Goal: Download file/media

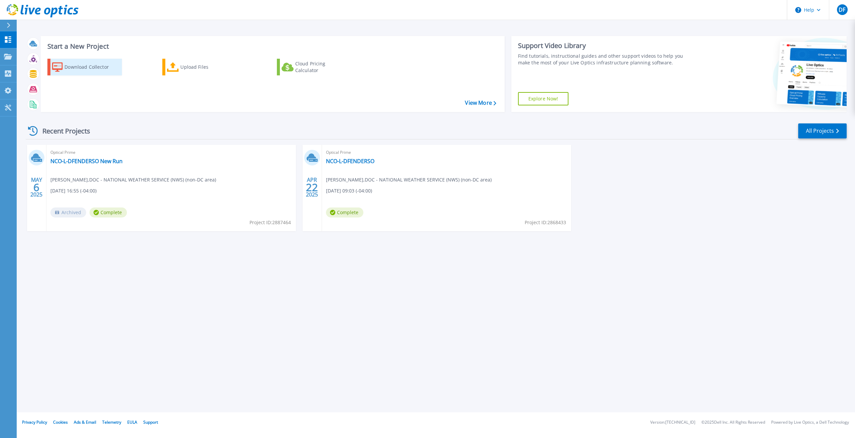
click at [75, 69] on div "Download Collector" at bounding box center [90, 66] width 53 height 13
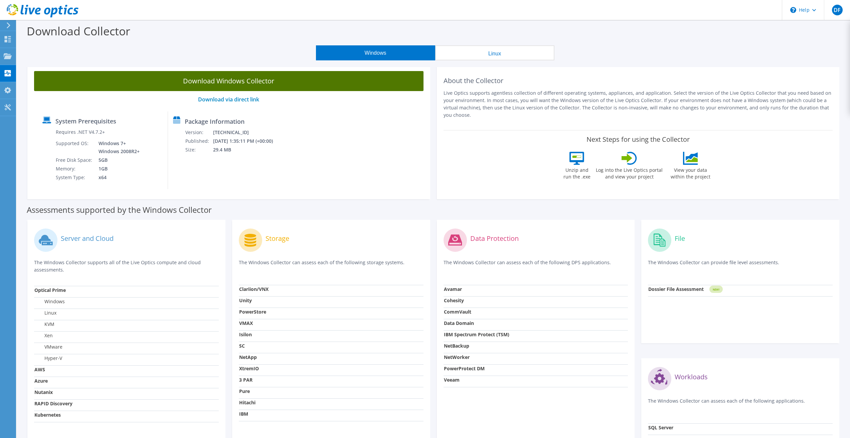
click at [172, 82] on link "Download Windows Collector" at bounding box center [228, 81] width 389 height 20
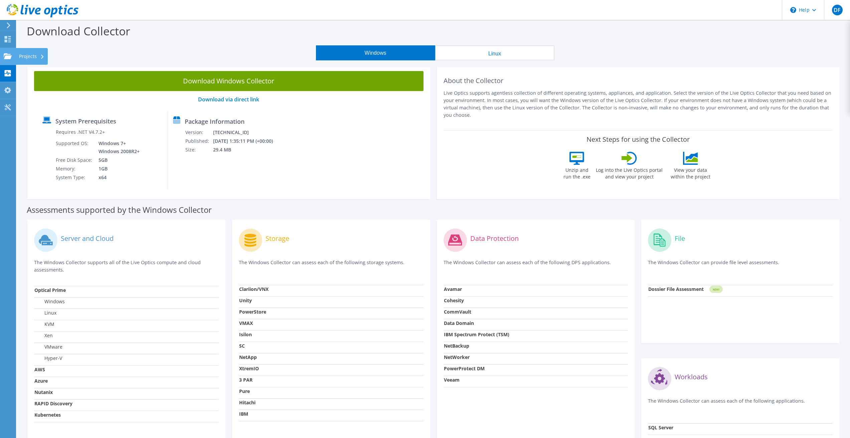
click at [30, 56] on div "Projects" at bounding box center [32, 56] width 32 height 17
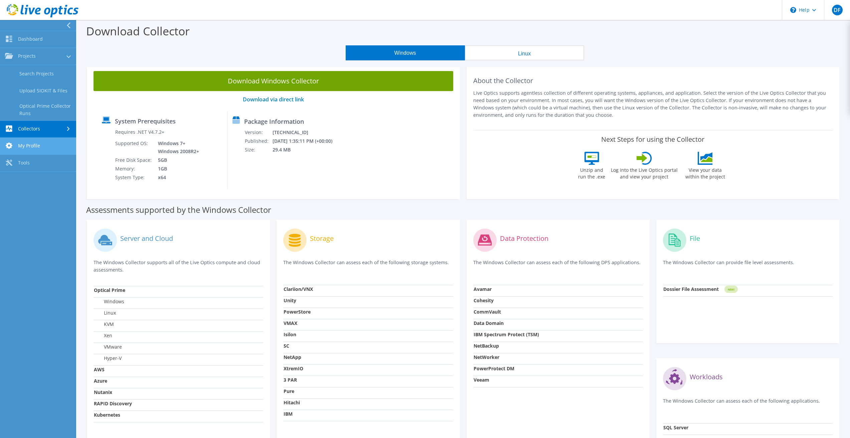
click at [22, 144] on link "My Profile" at bounding box center [38, 146] width 76 height 17
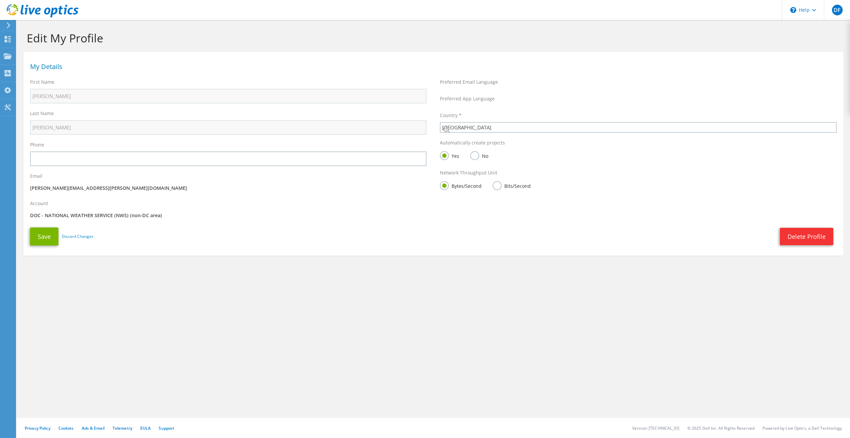
select select "224"
click at [4, 107] on icon at bounding box center [8, 107] width 8 height 6
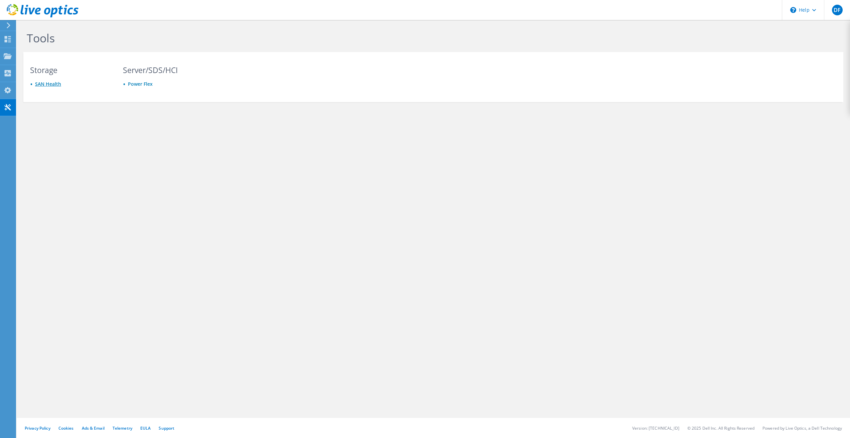
click at [42, 85] on link "SAN Health" at bounding box center [48, 84] width 26 height 6
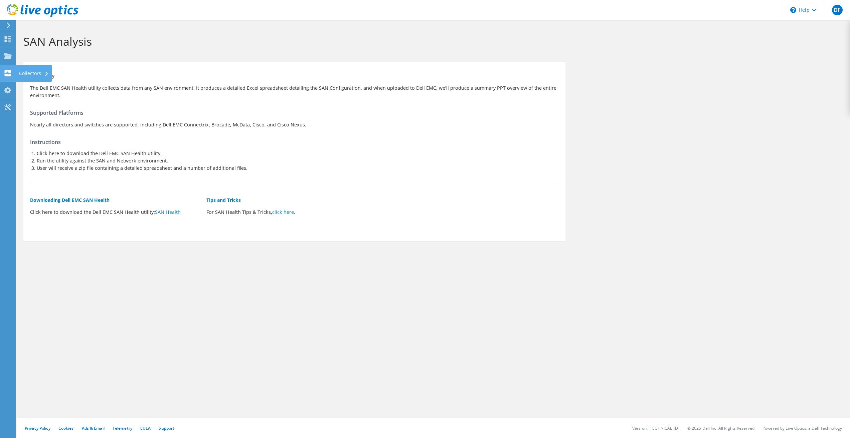
click at [6, 70] on icon at bounding box center [8, 73] width 8 height 6
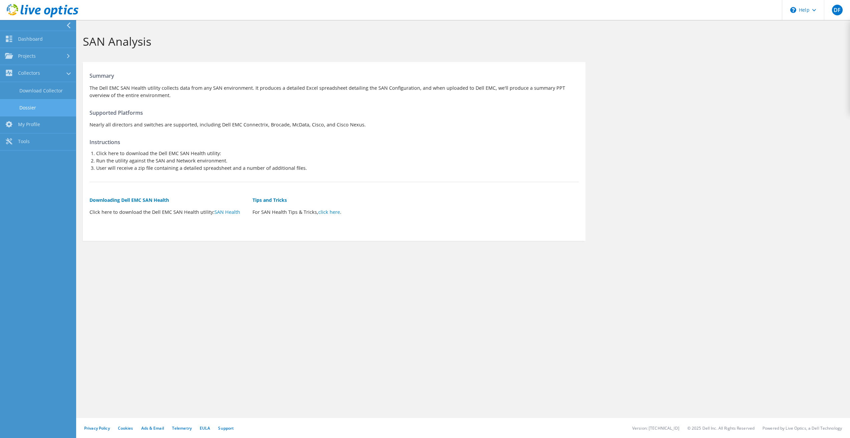
click at [32, 108] on link "Dossier" at bounding box center [38, 107] width 76 height 17
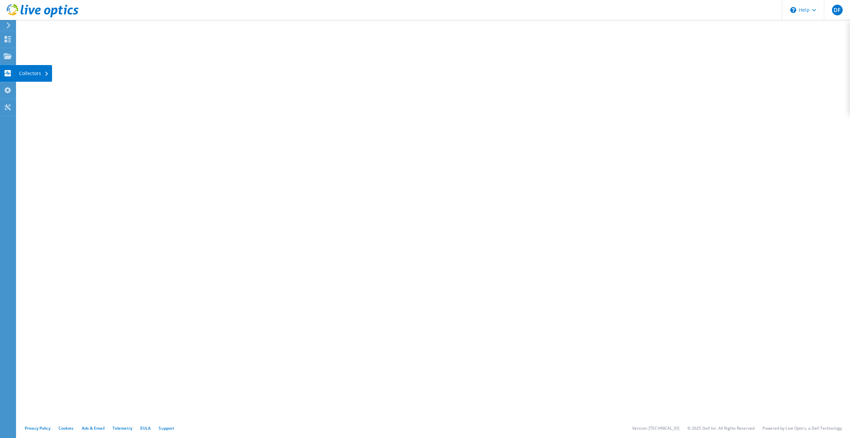
click at [25, 74] on div "Collectors" at bounding box center [34, 73] width 36 height 17
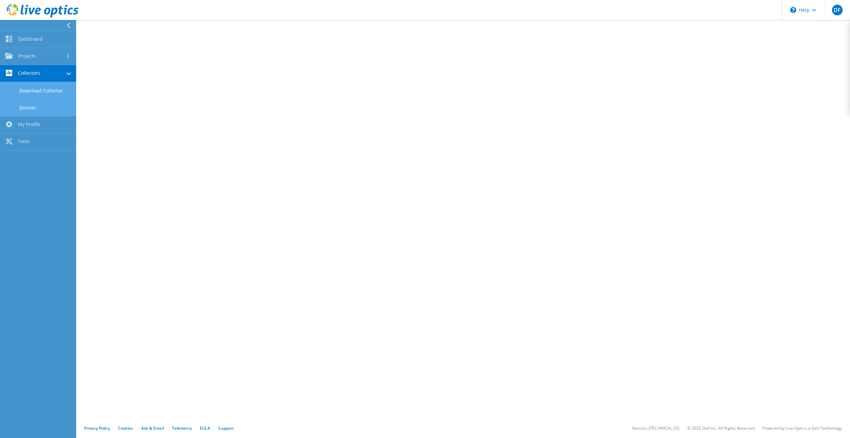
click at [33, 87] on link "Download Collector" at bounding box center [38, 90] width 76 height 17
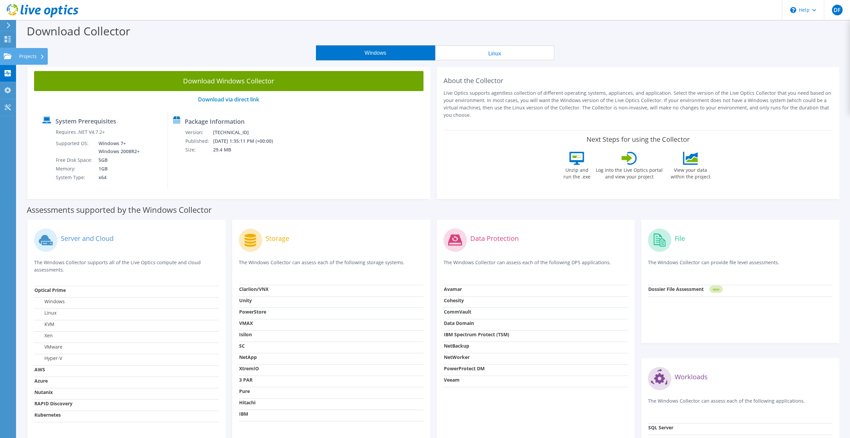
click at [21, 55] on div "Projects" at bounding box center [32, 56] width 32 height 17
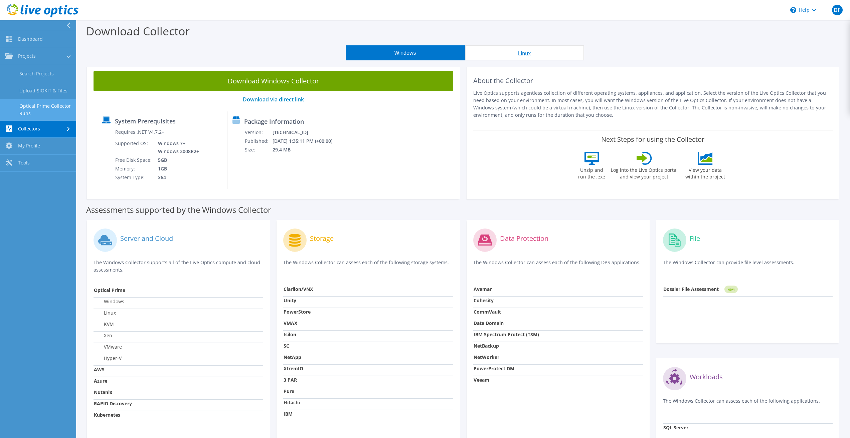
click at [47, 106] on link "Optical Prime Collector Runs" at bounding box center [38, 109] width 76 height 21
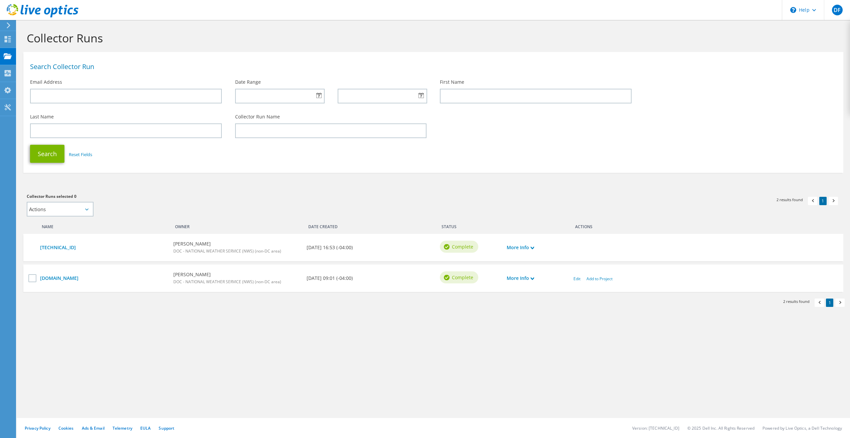
click at [536, 249] on div "More Info" at bounding box center [536, 248] width 67 height 14
click at [530, 249] on link "More Info" at bounding box center [520, 247] width 27 height 7
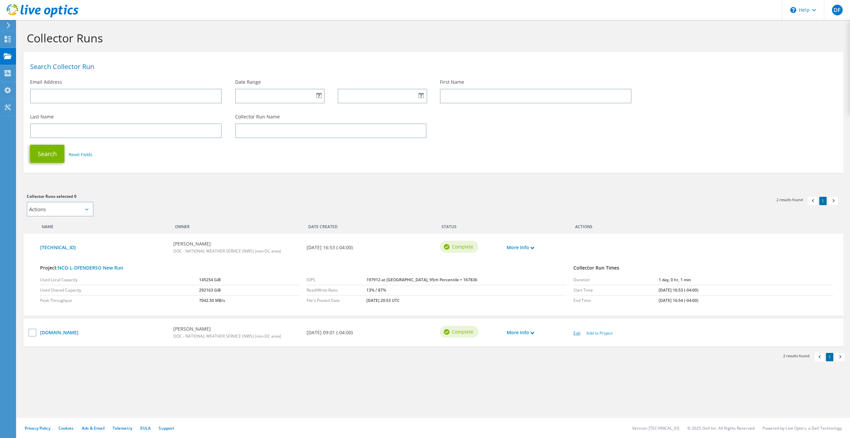
click at [576, 333] on link "Edit" at bounding box center [576, 334] width 7 height 6
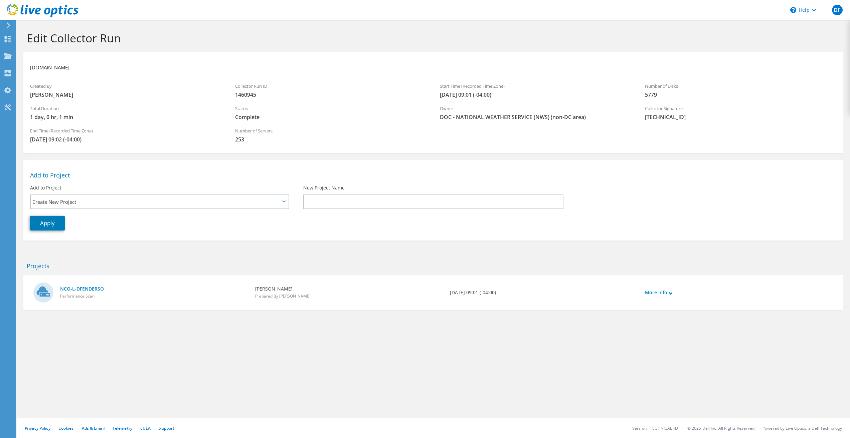
click at [94, 288] on link "NCO-L-DFENDERSO" at bounding box center [154, 288] width 188 height 7
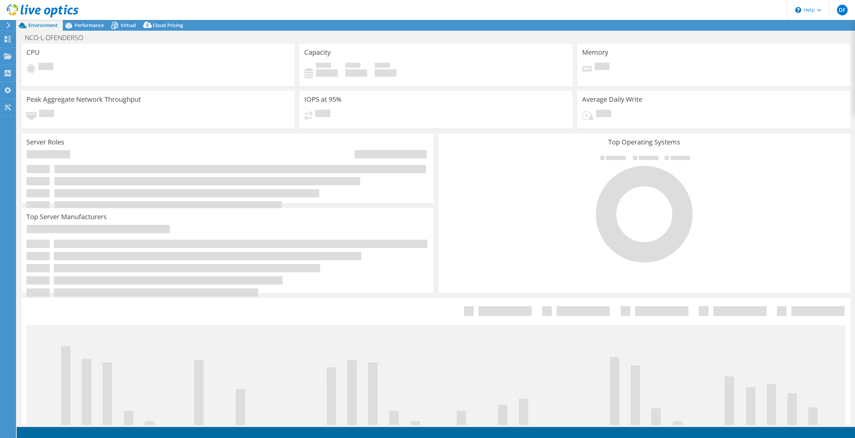
select select "USEast"
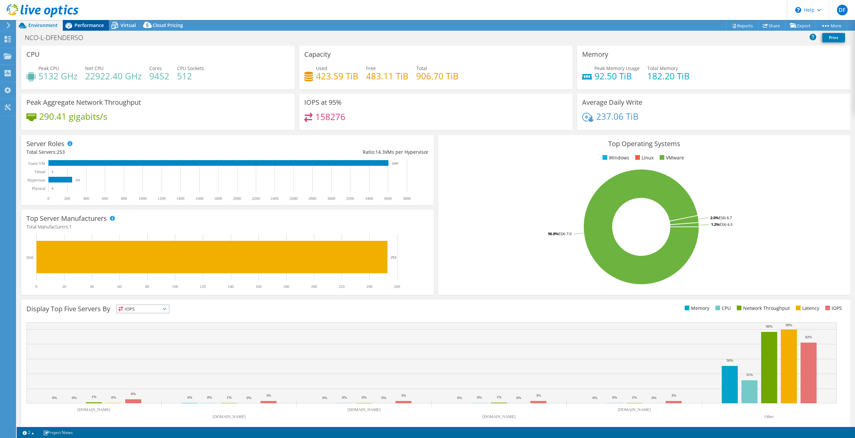
click at [81, 25] on span "Performance" at bounding box center [88, 25] width 29 height 6
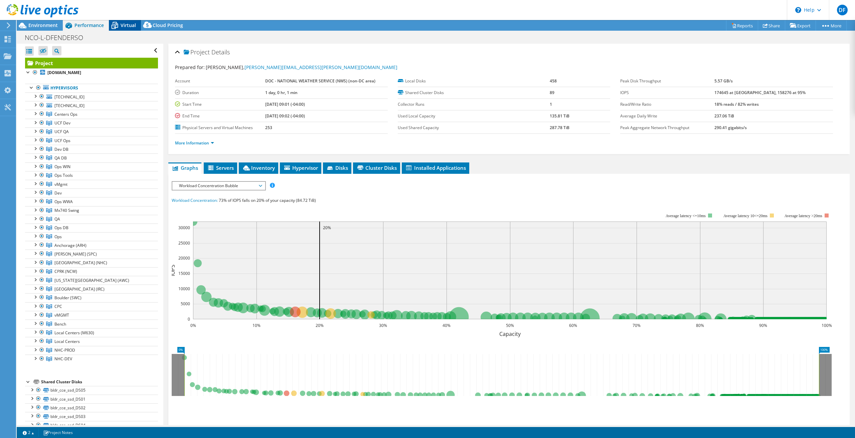
click at [117, 24] on icon at bounding box center [115, 25] width 7 height 5
